Goal: Navigation & Orientation: Find specific page/section

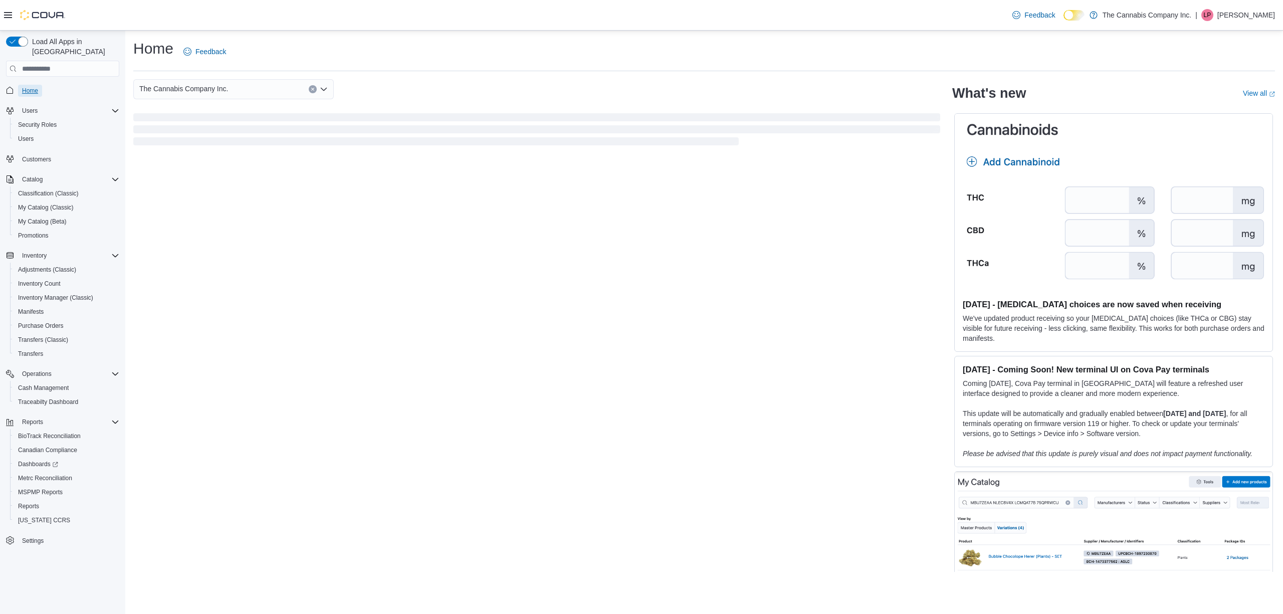
click at [27, 87] on span "Home" at bounding box center [30, 91] width 16 height 8
